Goal: Information Seeking & Learning: Learn about a topic

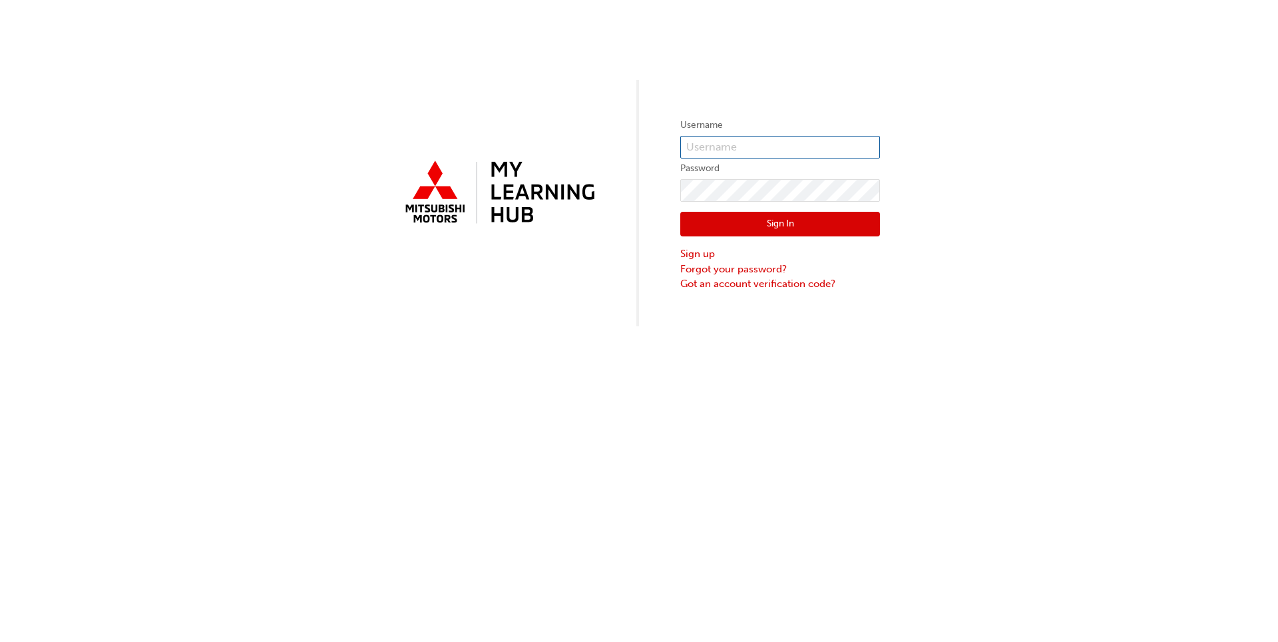
type input "[EMAIL_ADDRESS][DOMAIN_NAME]"
click at [728, 226] on button "Sign In" at bounding box center [780, 224] width 200 height 25
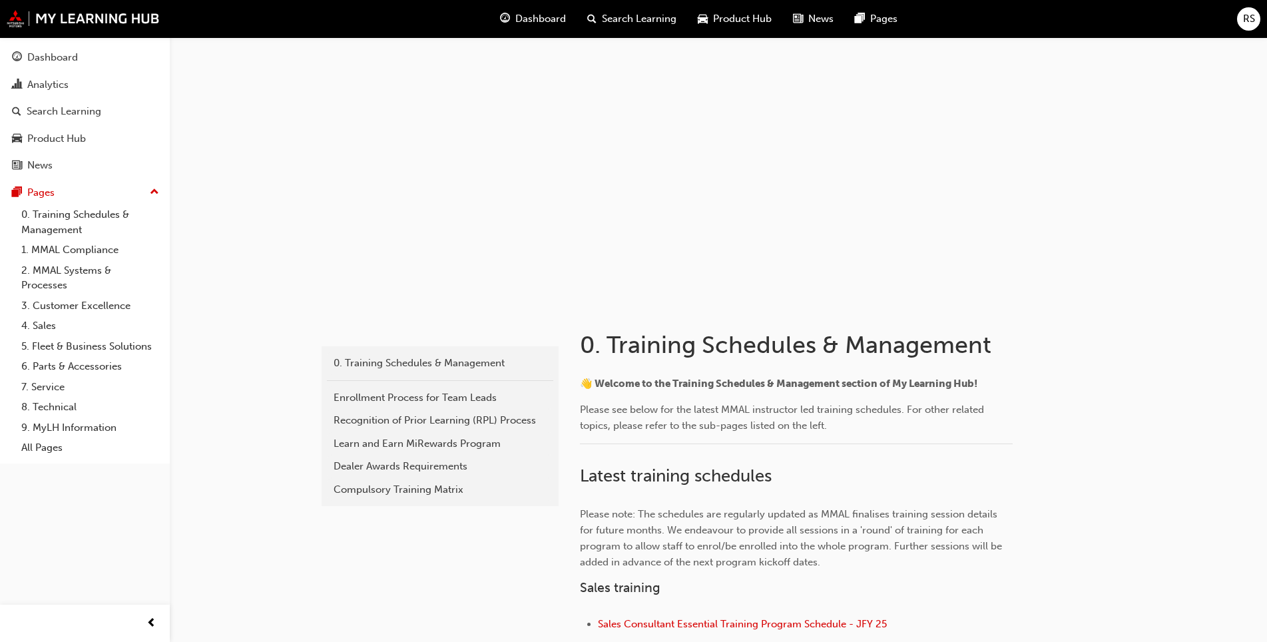
click at [624, 21] on span "Search Learning" at bounding box center [639, 18] width 75 height 15
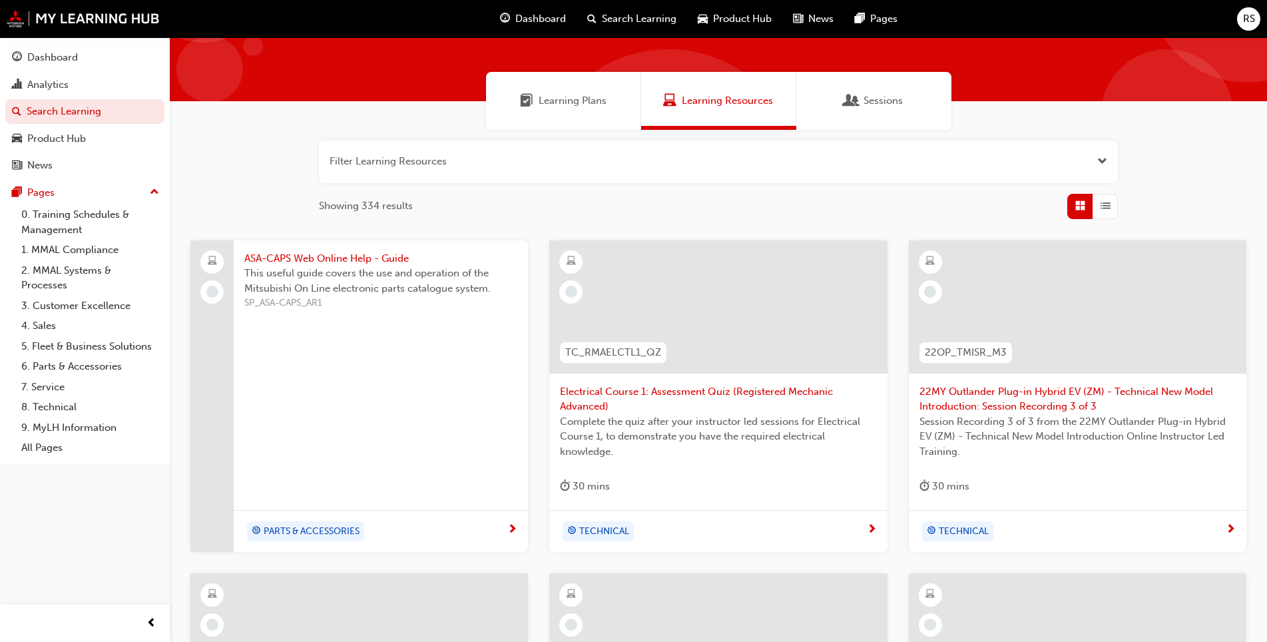
scroll to position [67, 0]
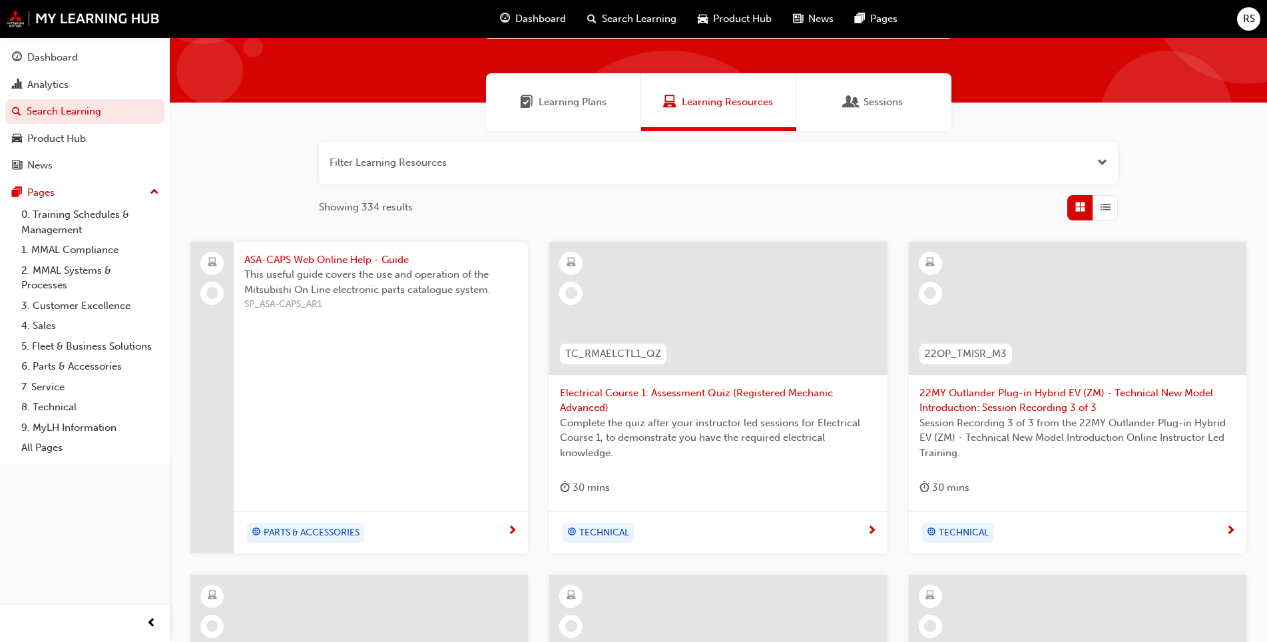
click at [1227, 528] on span "next-icon" at bounding box center [1231, 531] width 10 height 12
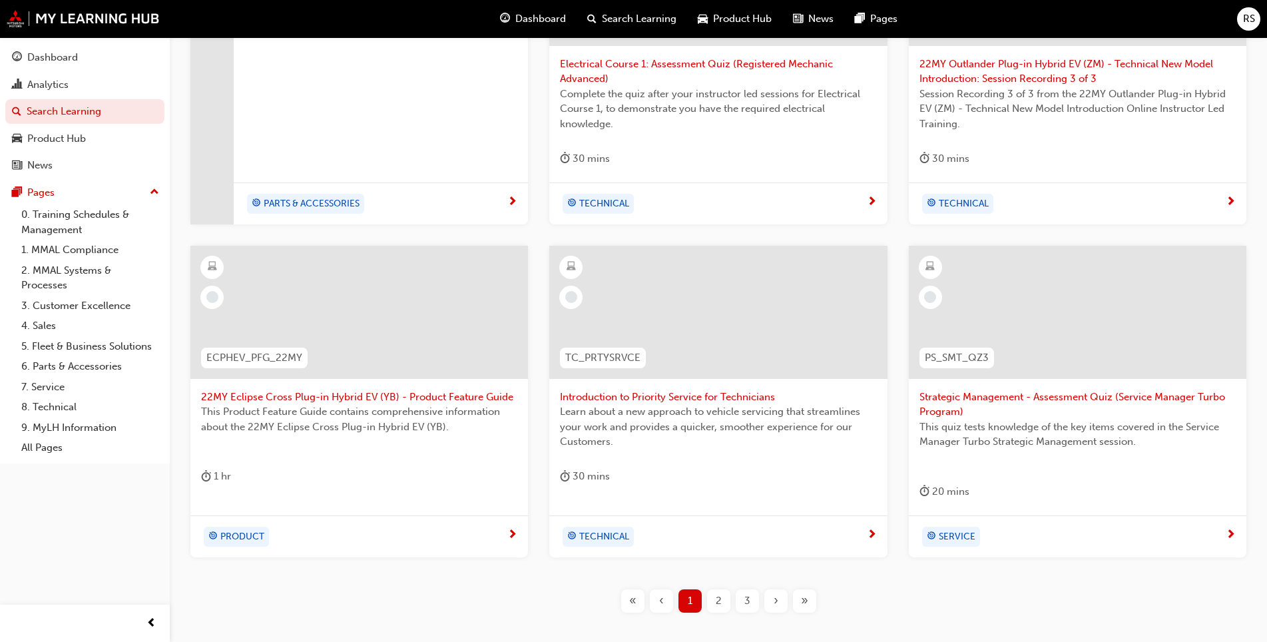
scroll to position [399, 0]
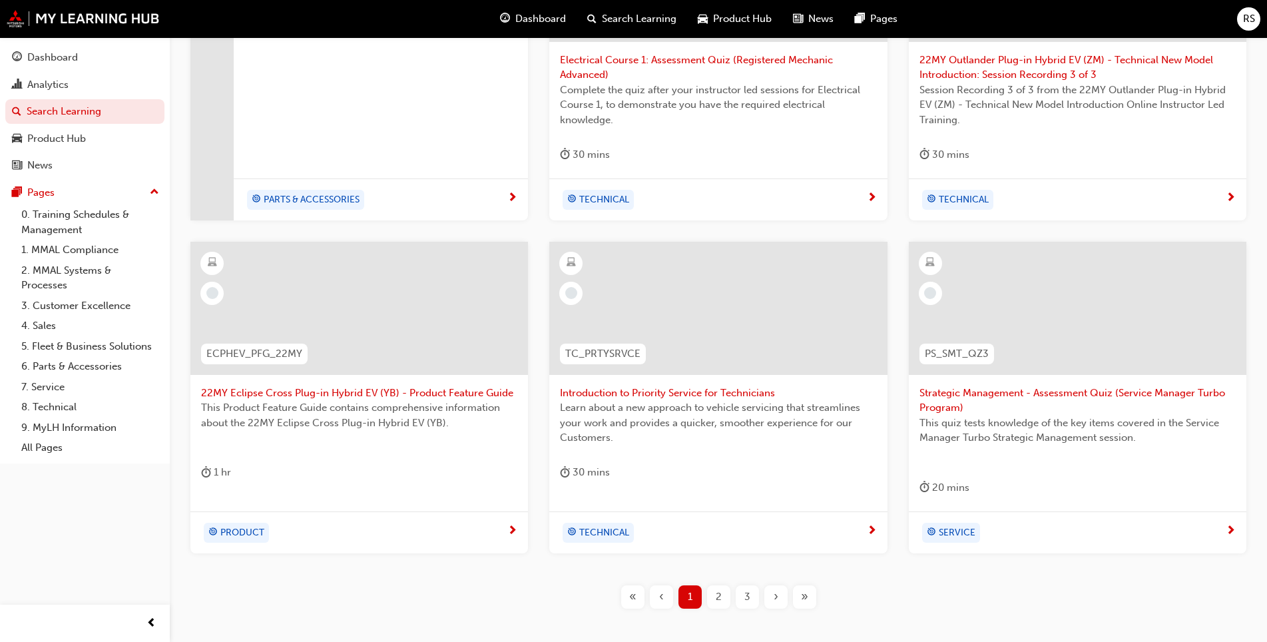
click at [712, 598] on div "2" at bounding box center [718, 596] width 23 height 23
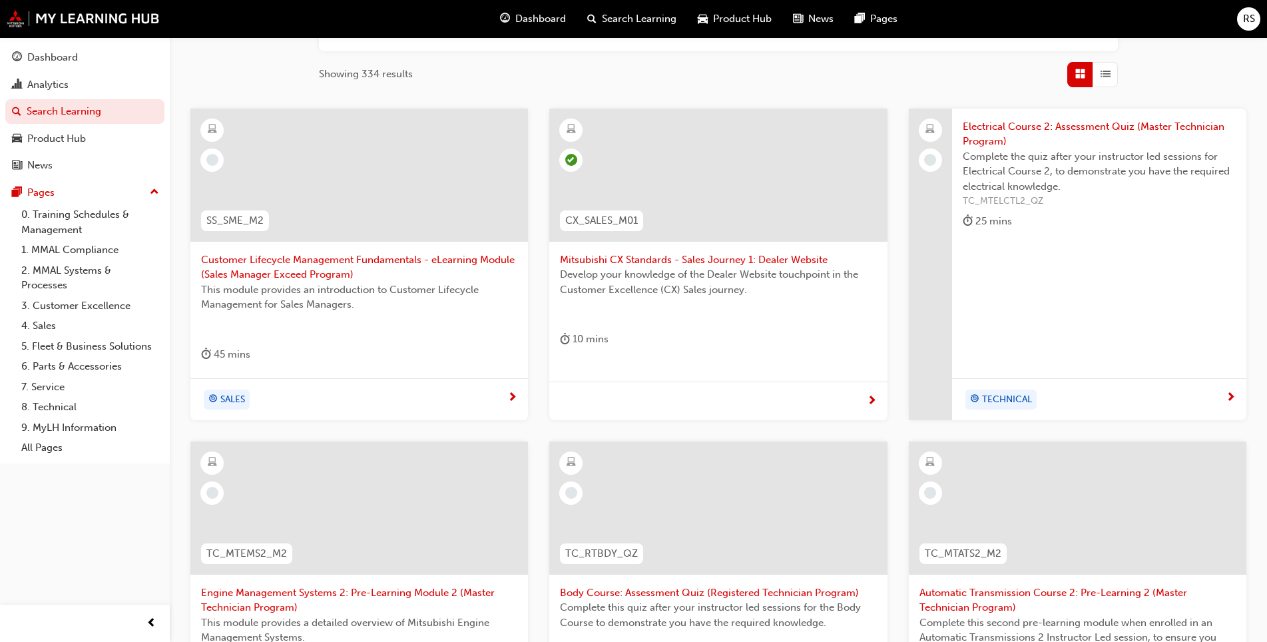
scroll to position [133, 0]
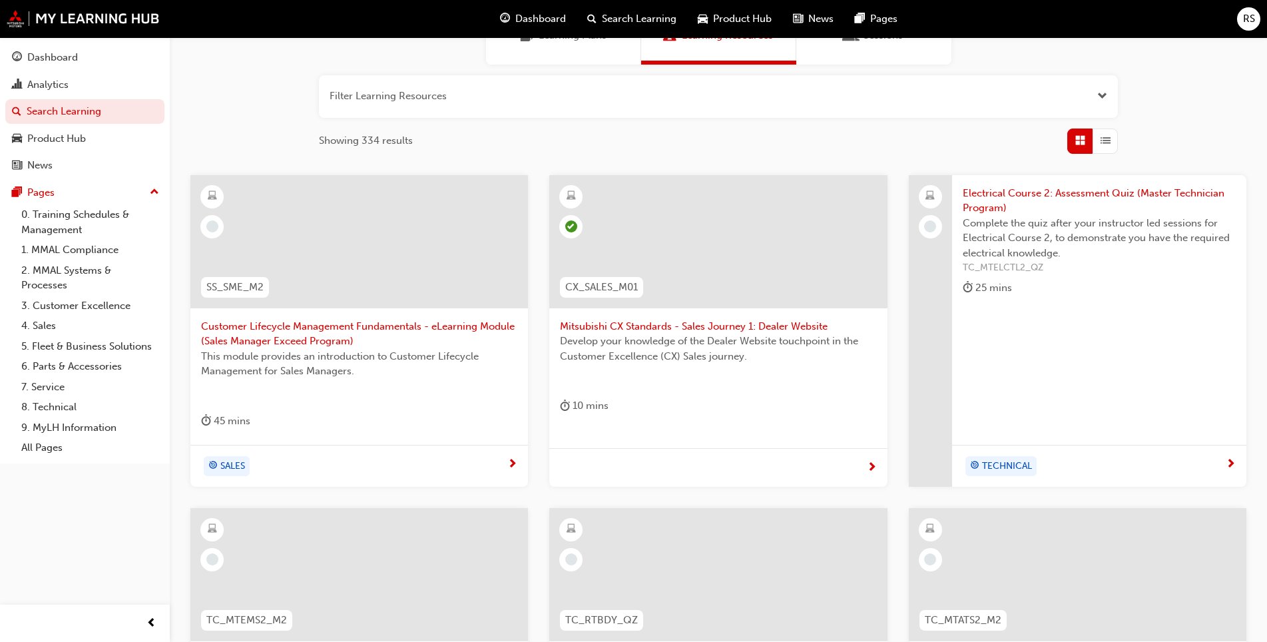
click at [656, 286] on div at bounding box center [718, 241] width 338 height 133
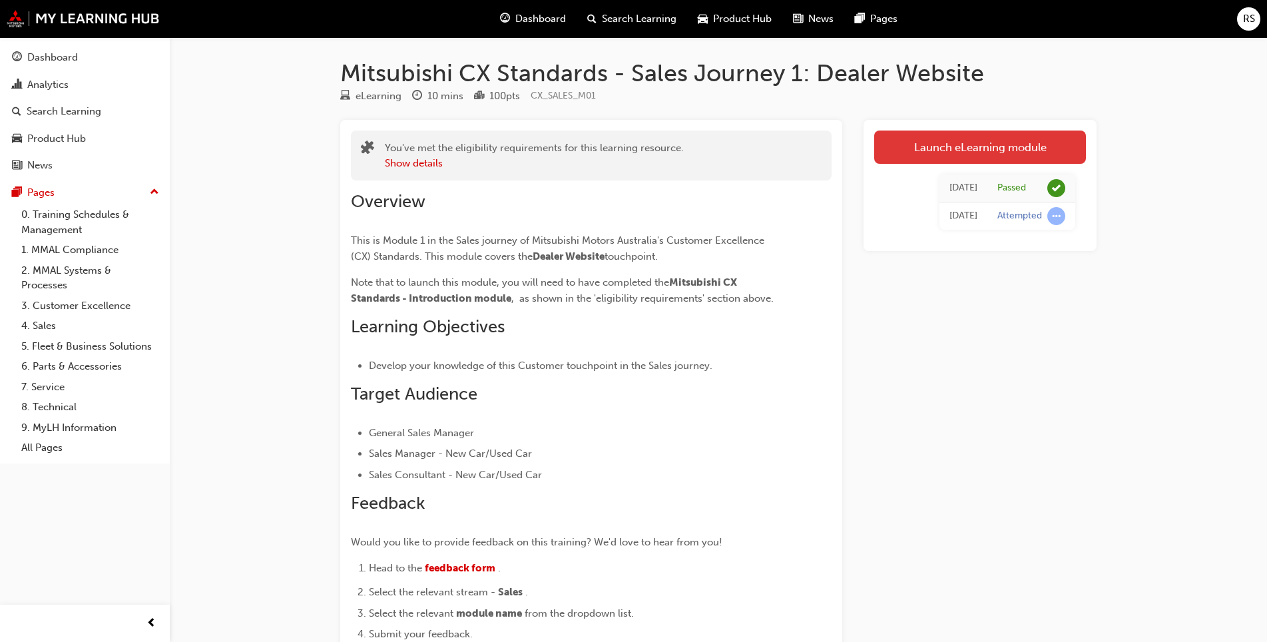
click at [1015, 154] on link "Launch eLearning module" at bounding box center [980, 146] width 212 height 33
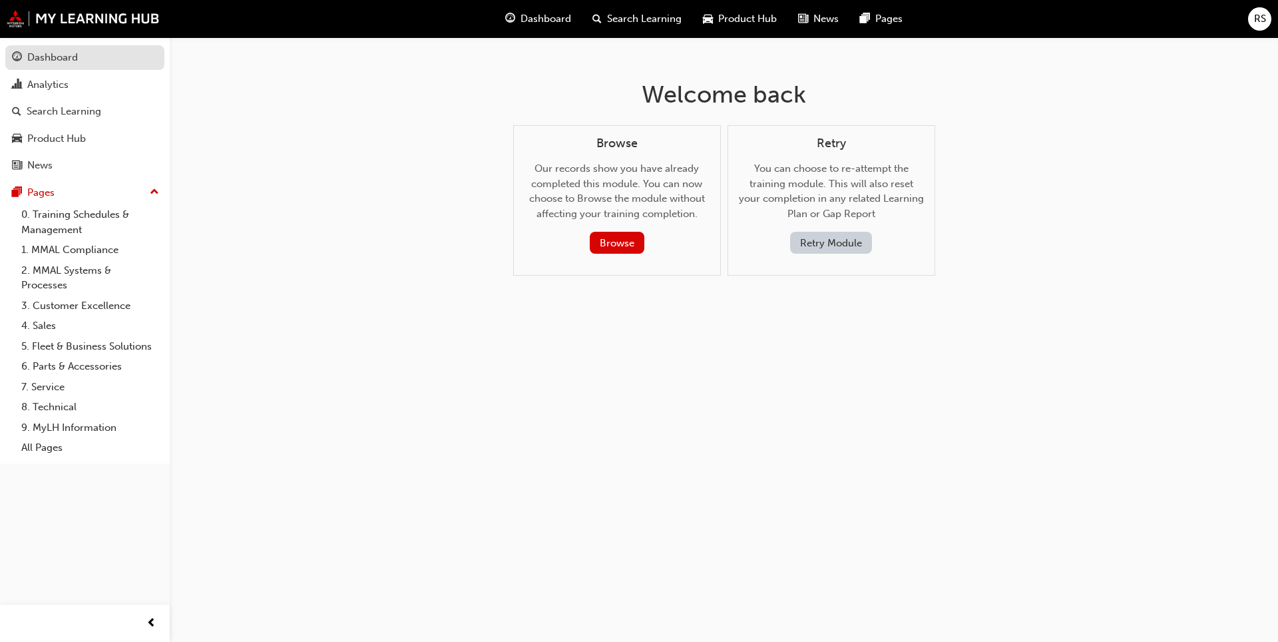
click at [41, 56] on div "Dashboard" at bounding box center [52, 57] width 51 height 15
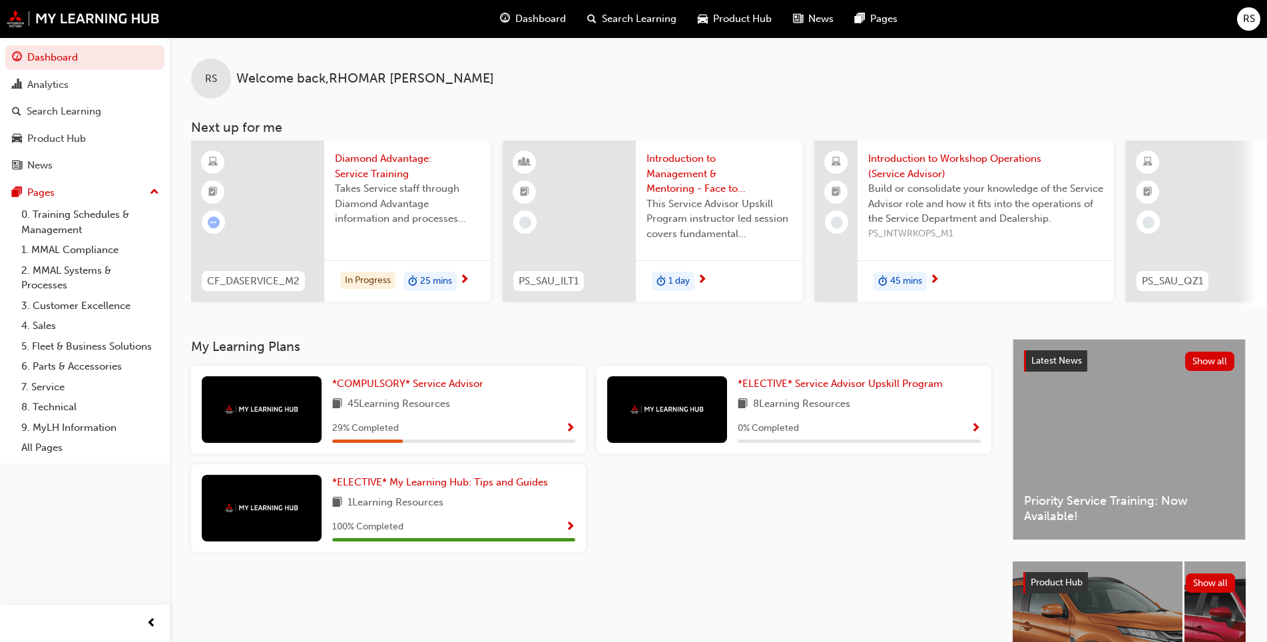
click at [419, 409] on span "45 Learning Resources" at bounding box center [399, 404] width 103 height 17
click at [376, 387] on span "*COMPULSORY* Service Advisor" at bounding box center [407, 383] width 151 height 12
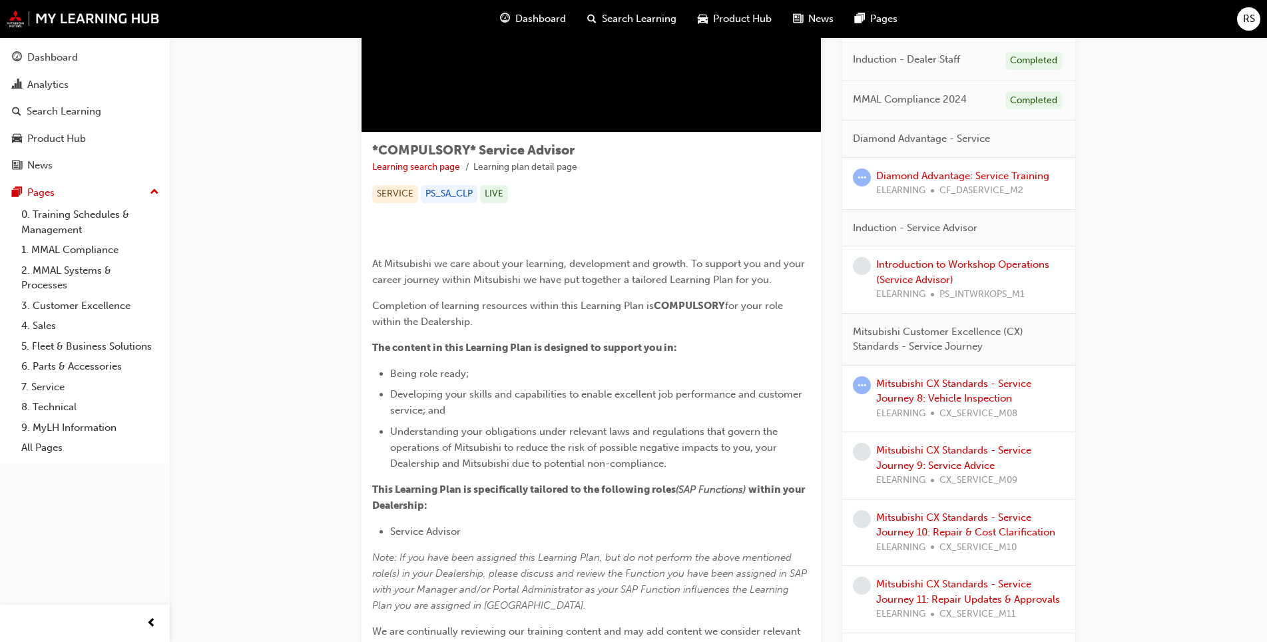
scroll to position [133, 0]
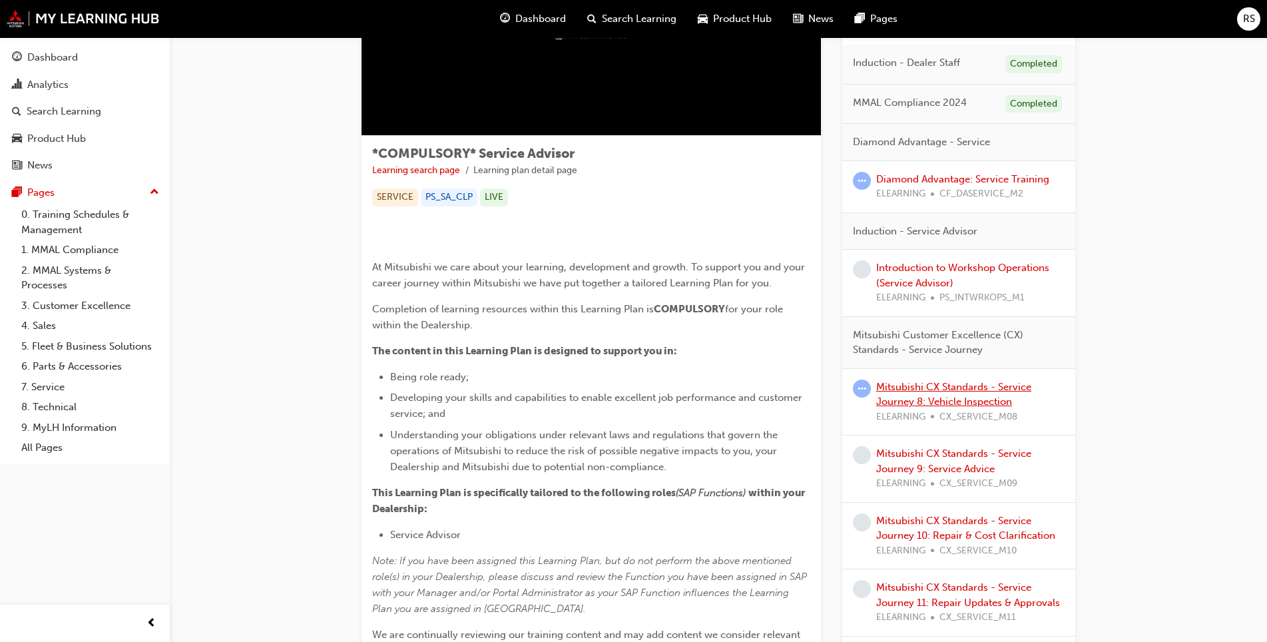
click at [910, 384] on link "Mitsubishi CX Standards - Service Journey 8: Vehicle Inspection" at bounding box center [953, 394] width 155 height 27
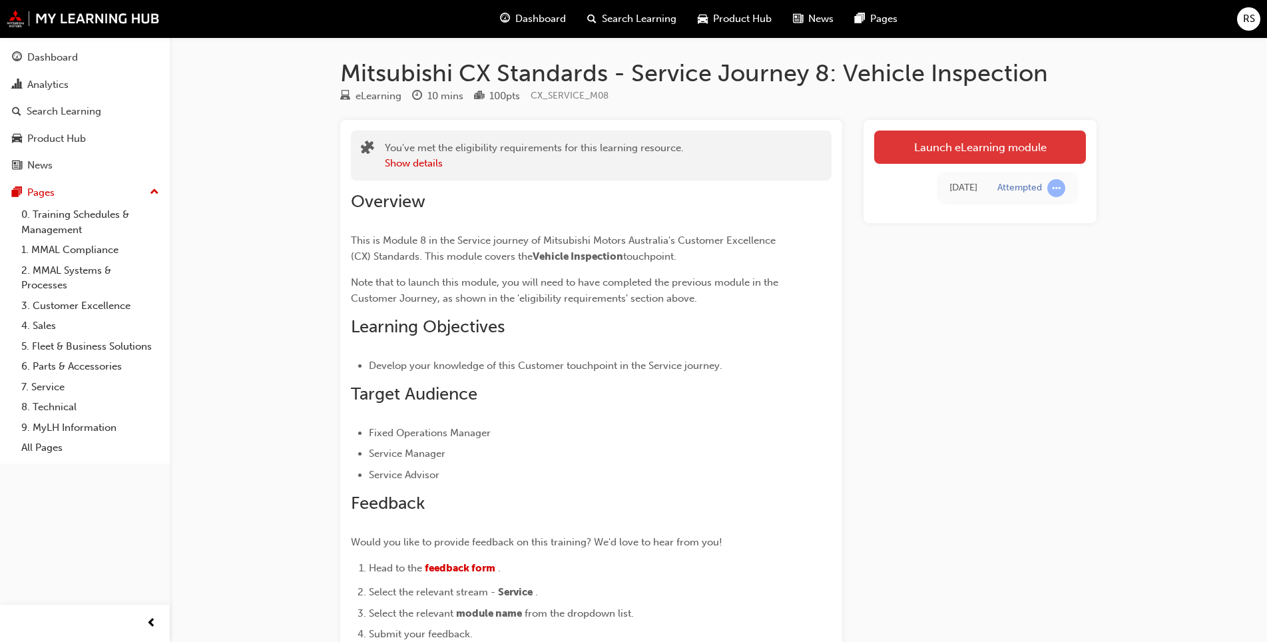
click at [929, 146] on link "Launch eLearning module" at bounding box center [980, 146] width 212 height 33
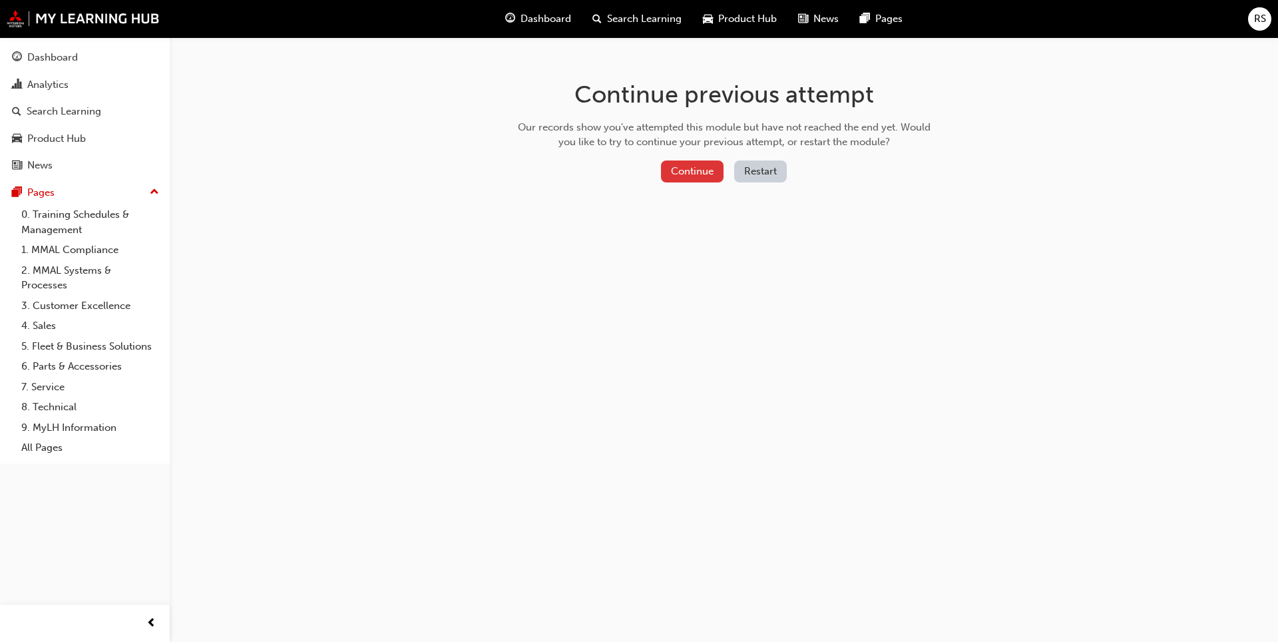
click at [681, 176] on button "Continue" at bounding box center [692, 171] width 63 height 22
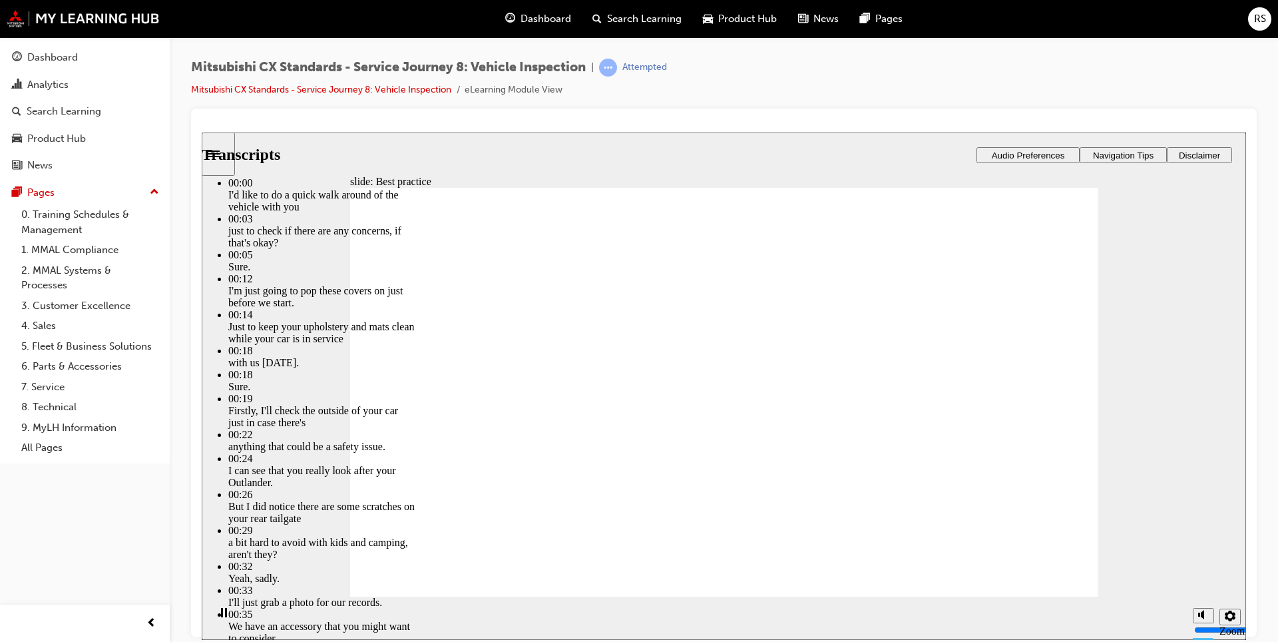
type input "7"
